Goal: Obtain resource: Obtain resource

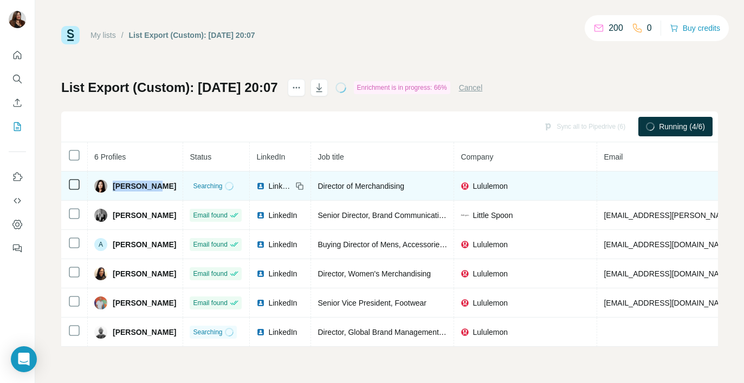
drag, startPoint x: 113, startPoint y: 187, endPoint x: 126, endPoint y: 199, distance: 17.6
click at [126, 199] on td "Ali Hummel" at bounding box center [135, 186] width 95 height 29
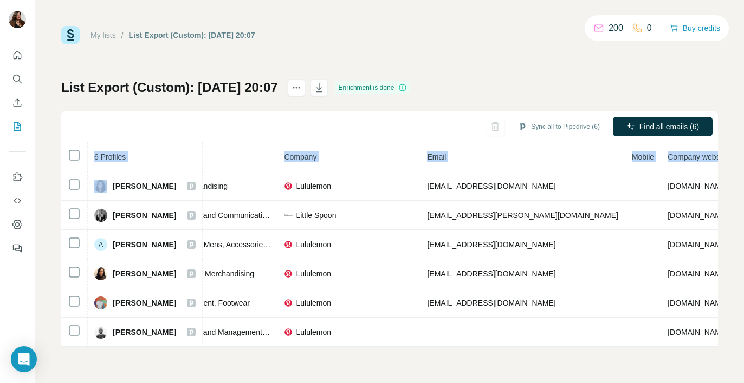
scroll to position [0, 244]
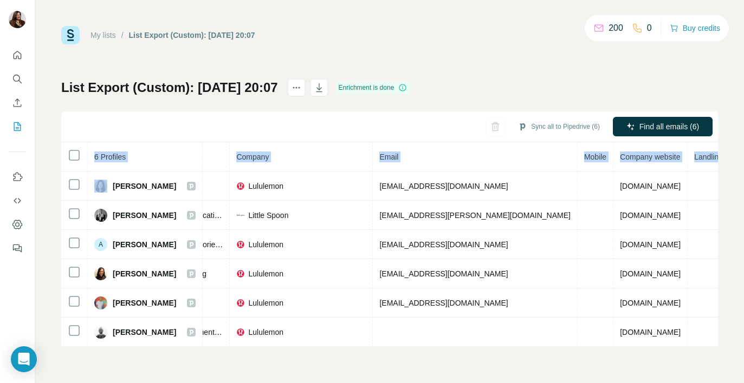
drag, startPoint x: 113, startPoint y: 183, endPoint x: 719, endPoint y: 341, distance: 626.2
click at [719, 341] on div "My lists / List Export (Custom): 24/09/2025 20:07 200 0 Buy credits List Export…" at bounding box center [389, 191] width 708 height 383
copy table "6 Profiles Status LinkedIn Job title Company Email Mobile Company website Landl…"
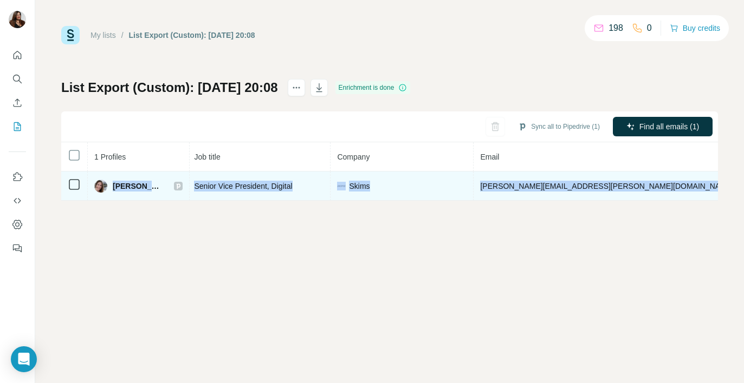
scroll to position [0, 220]
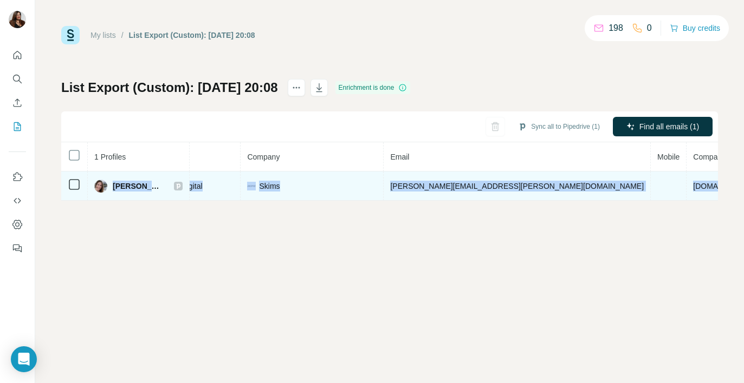
drag, startPoint x: 114, startPoint y: 185, endPoint x: 706, endPoint y: 190, distance: 591.9
click at [709, 189] on tr "[PERSON_NAME] Email found LinkedIn Senior Vice President, Digital Skims [PERSON…" at bounding box center [367, 186] width 1053 height 29
copy tr "[PERSON_NAME] Email found LinkedIn Senior Vice President, Digital Skims [PERSON…"
